Goal: Navigation & Orientation: Find specific page/section

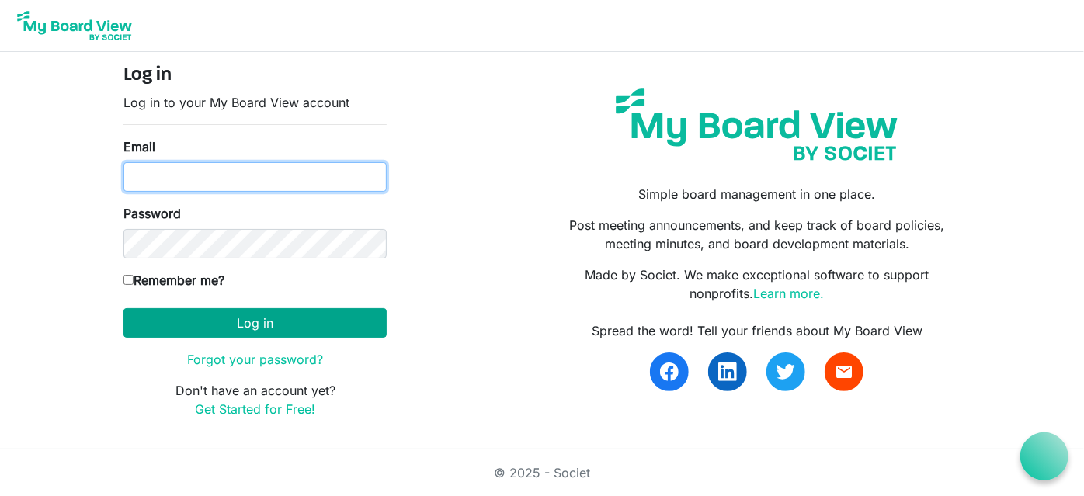
type input "macwani.mundia@helsb.gov.zm"
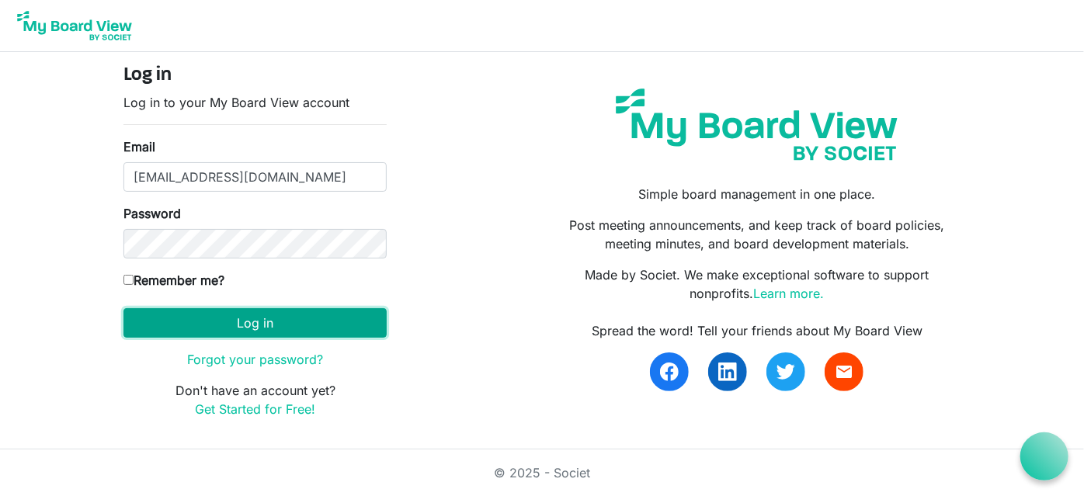
click at [263, 318] on button "Log in" at bounding box center [254, 323] width 263 height 30
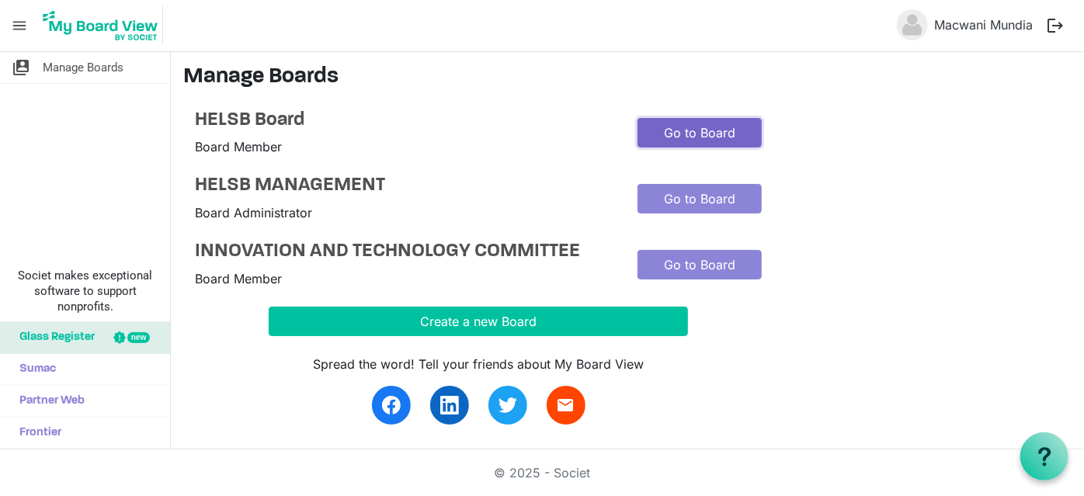
click at [692, 130] on link "Go to Board" at bounding box center [700, 133] width 124 height 30
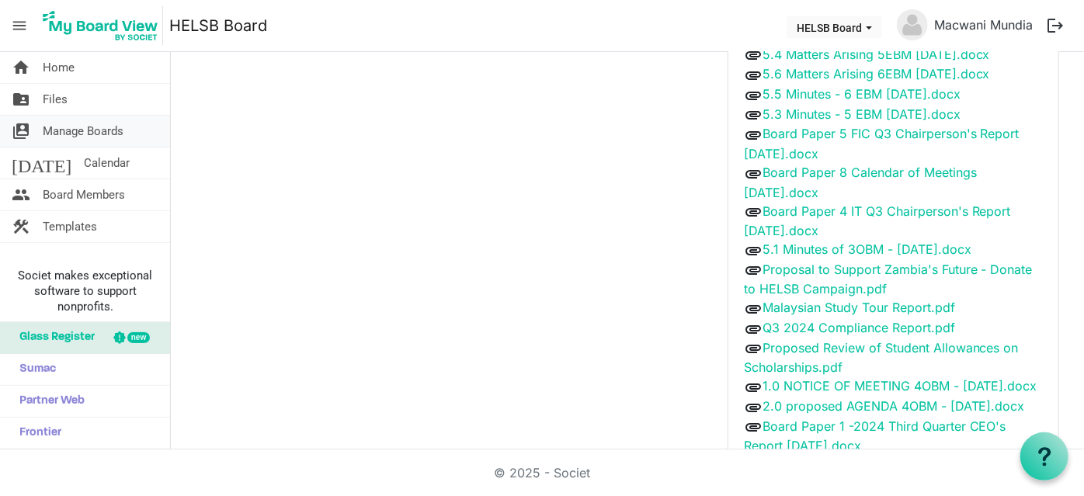
scroll to position [121, 0]
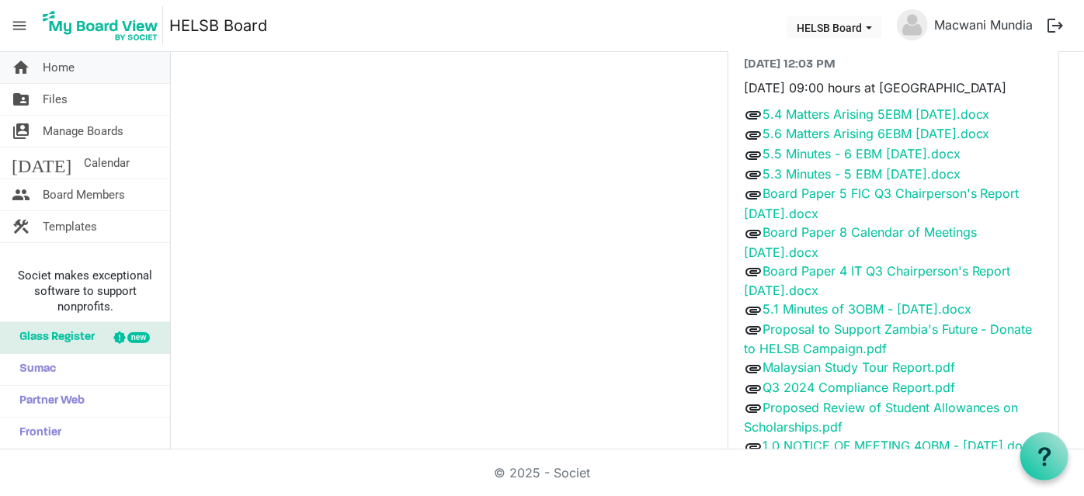
click at [62, 68] on span "Home" at bounding box center [59, 67] width 32 height 31
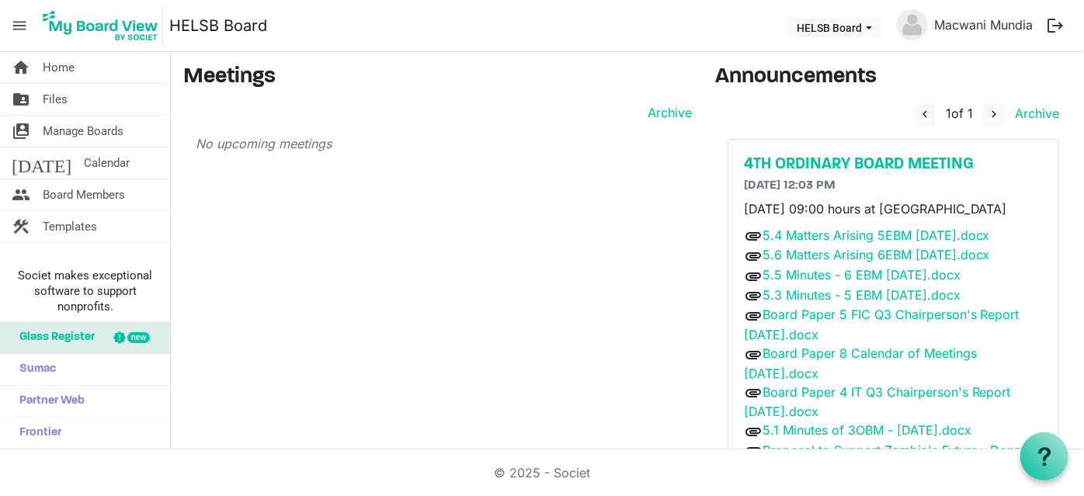
click at [20, 26] on span "menu" at bounding box center [20, 26] width 30 height 30
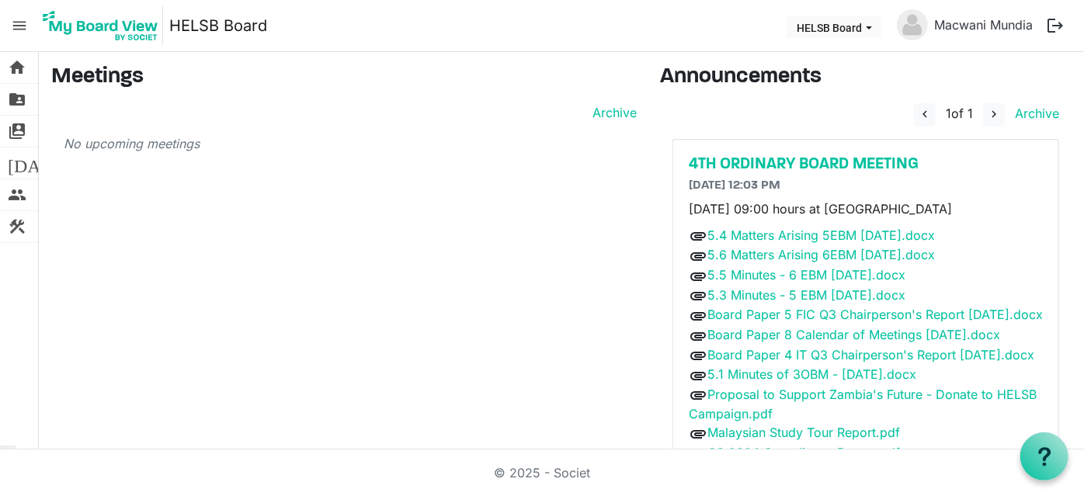
click at [20, 26] on span "menu" at bounding box center [20, 26] width 30 height 30
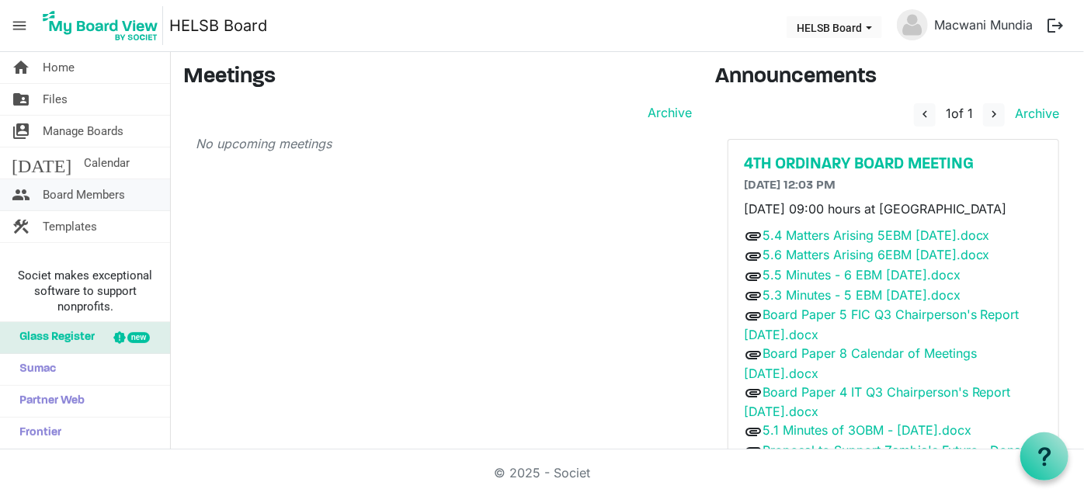
click at [86, 200] on span "Board Members" at bounding box center [84, 194] width 82 height 31
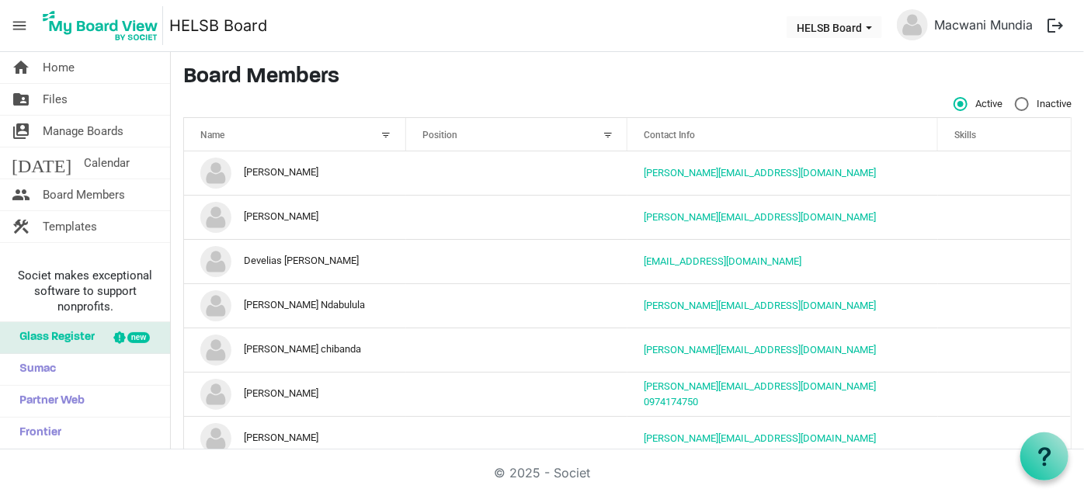
click at [1041, 106] on span "Inactive" at bounding box center [1043, 104] width 57 height 14
click at [1016, 98] on input "Inactive" at bounding box center [1015, 97] width 1 height 1
radio input "true"
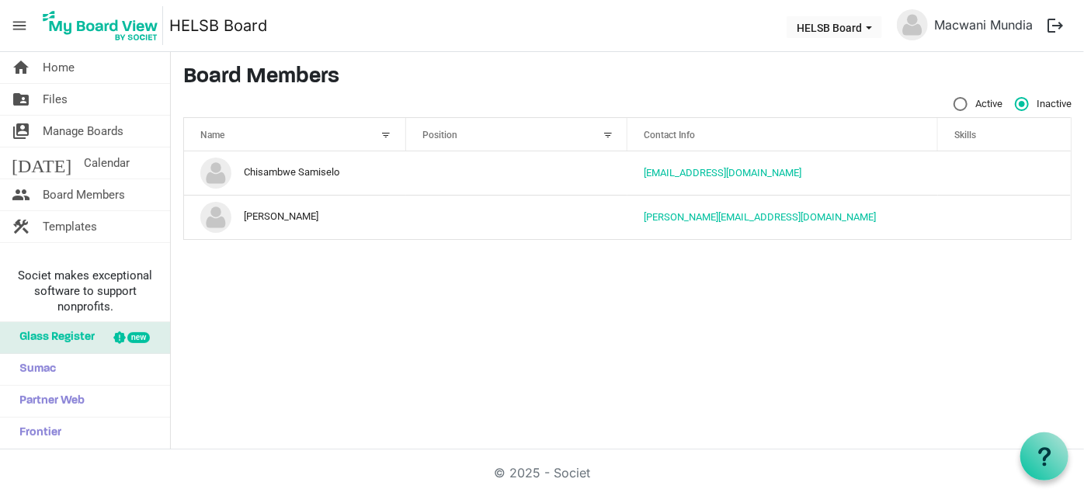
click at [977, 105] on span "Active" at bounding box center [978, 104] width 49 height 14
click at [954, 98] on input "Active" at bounding box center [954, 97] width 1 height 1
radio input "true"
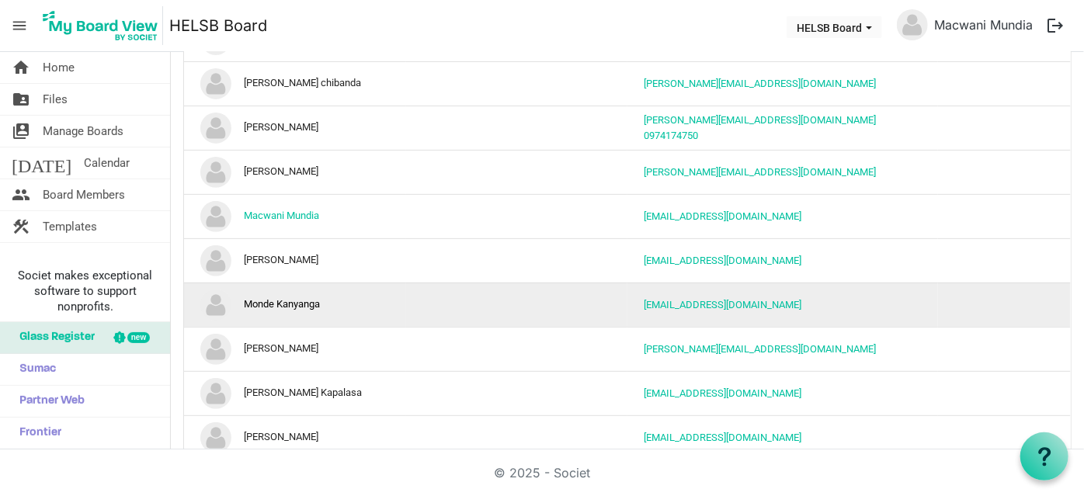
scroll to position [286, 0]
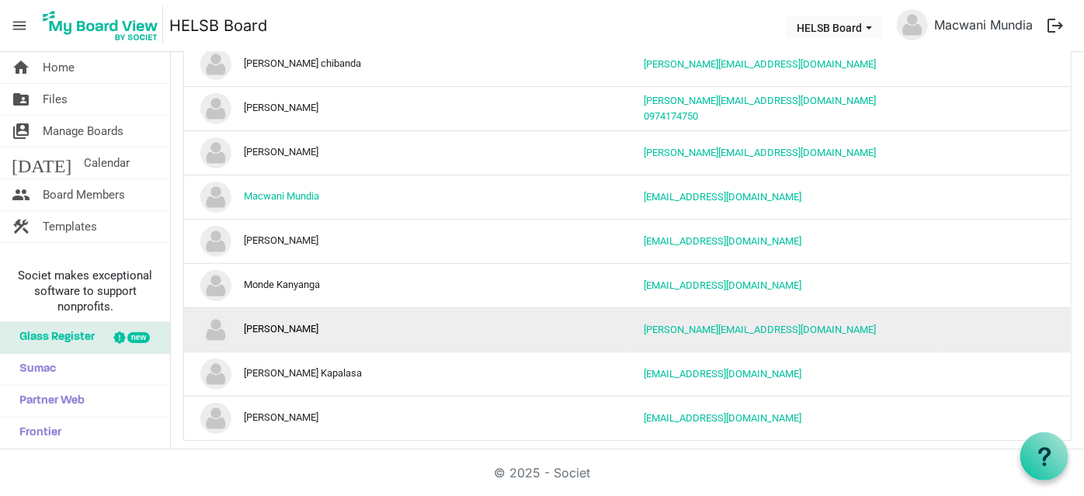
click at [518, 341] on td "column header Position" at bounding box center [517, 330] width 222 height 44
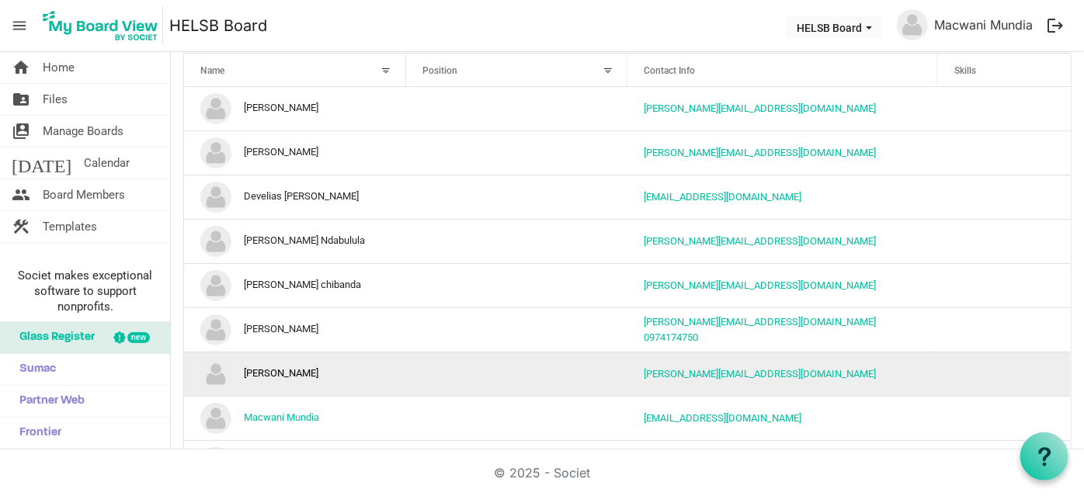
scroll to position [0, 0]
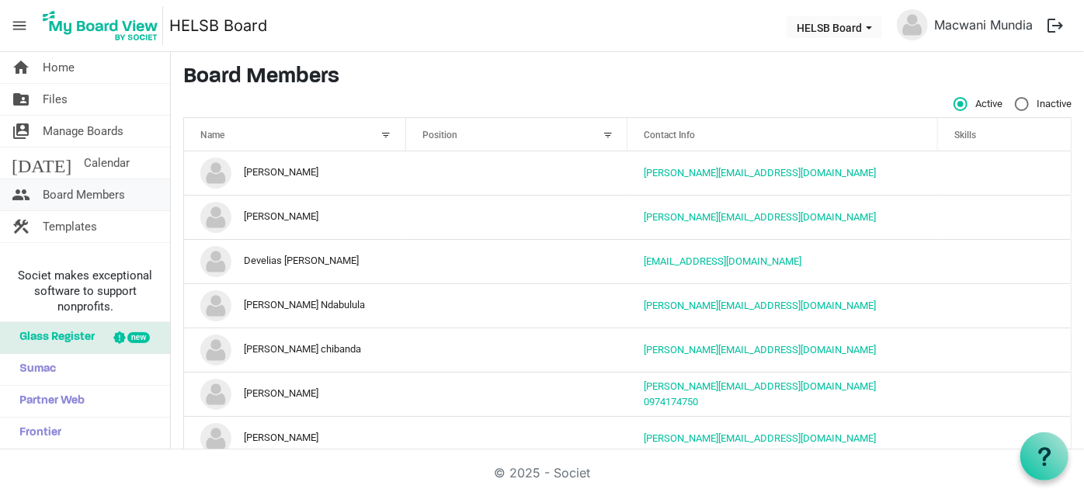
click at [106, 196] on span "Board Members" at bounding box center [84, 194] width 82 height 31
click at [868, 23] on button "HELSB Board" at bounding box center [835, 27] width 96 height 22
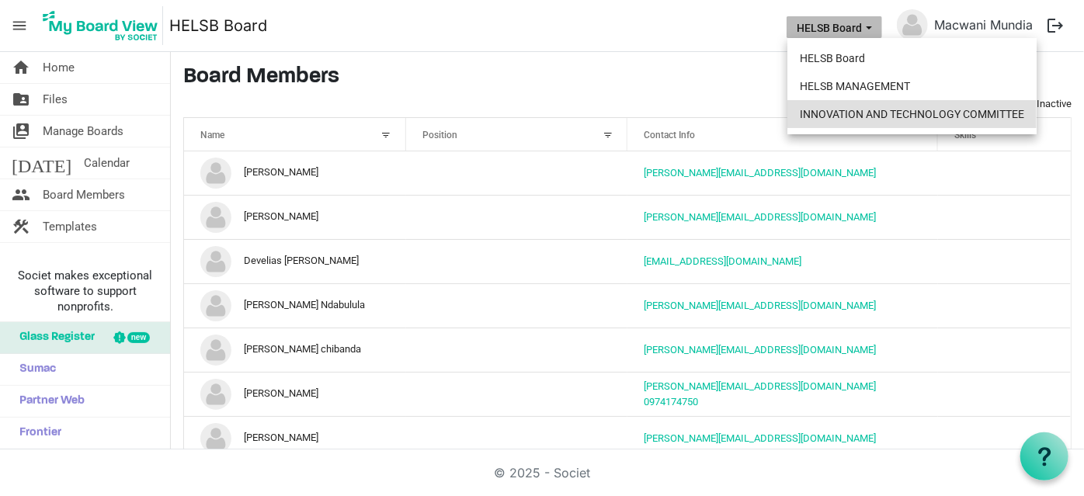
click at [868, 109] on li "INNOVATION AND TECHNOLOGY COMMITTEE" at bounding box center [912, 114] width 249 height 28
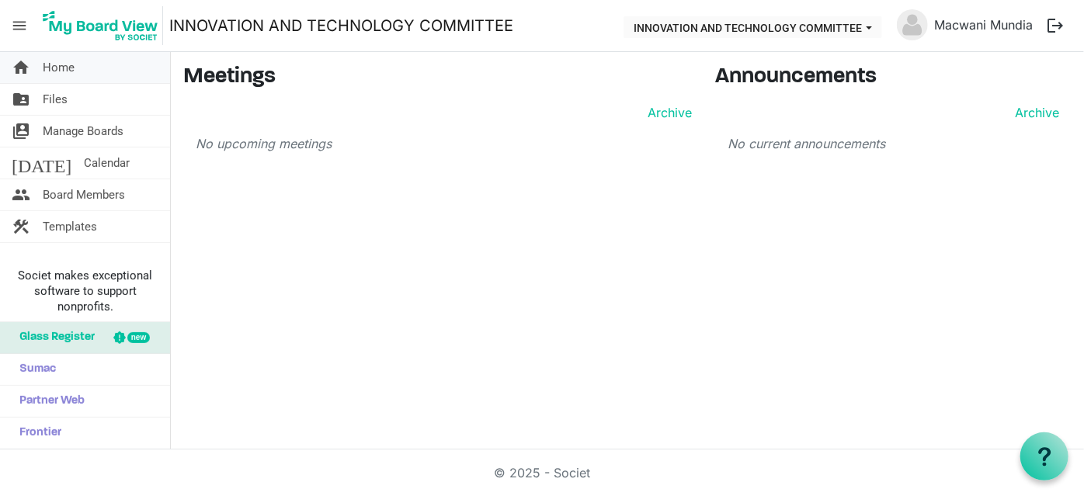
click at [75, 76] on link "home Home" at bounding box center [85, 67] width 170 height 31
click at [26, 30] on span "menu" at bounding box center [20, 26] width 30 height 30
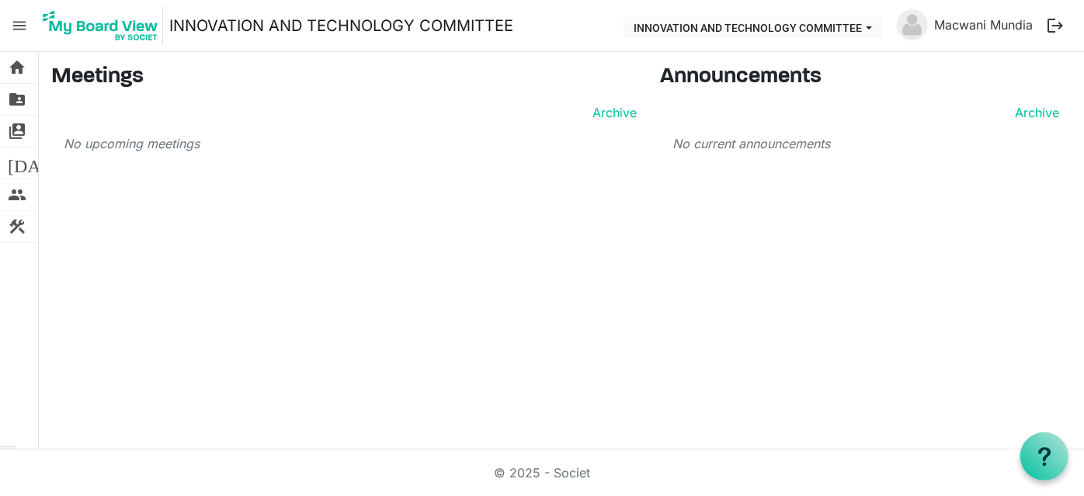
click at [26, 29] on span "menu" at bounding box center [20, 26] width 30 height 30
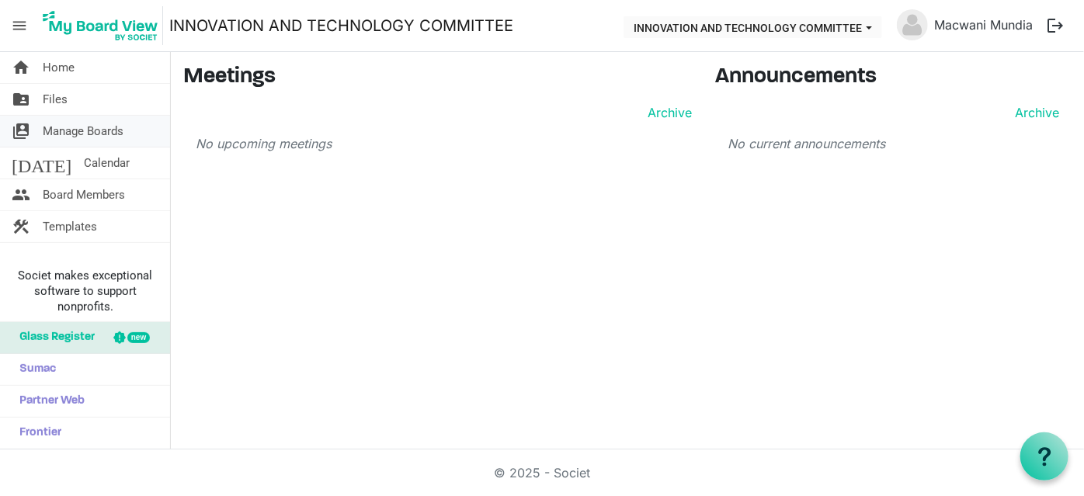
click at [79, 130] on span "Manage Boards" at bounding box center [83, 131] width 81 height 31
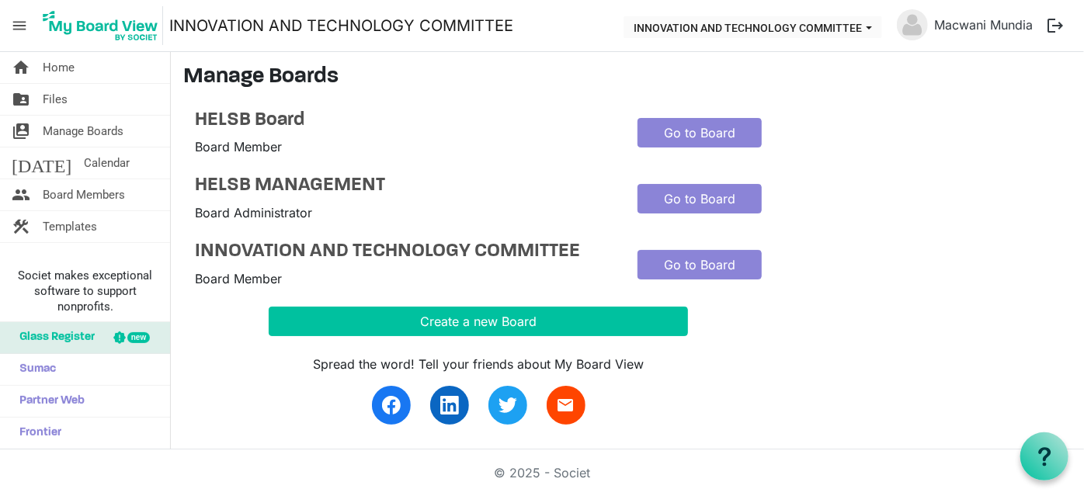
click at [24, 26] on span "menu" at bounding box center [20, 26] width 30 height 30
